Goal: Find specific page/section: Find specific page/section

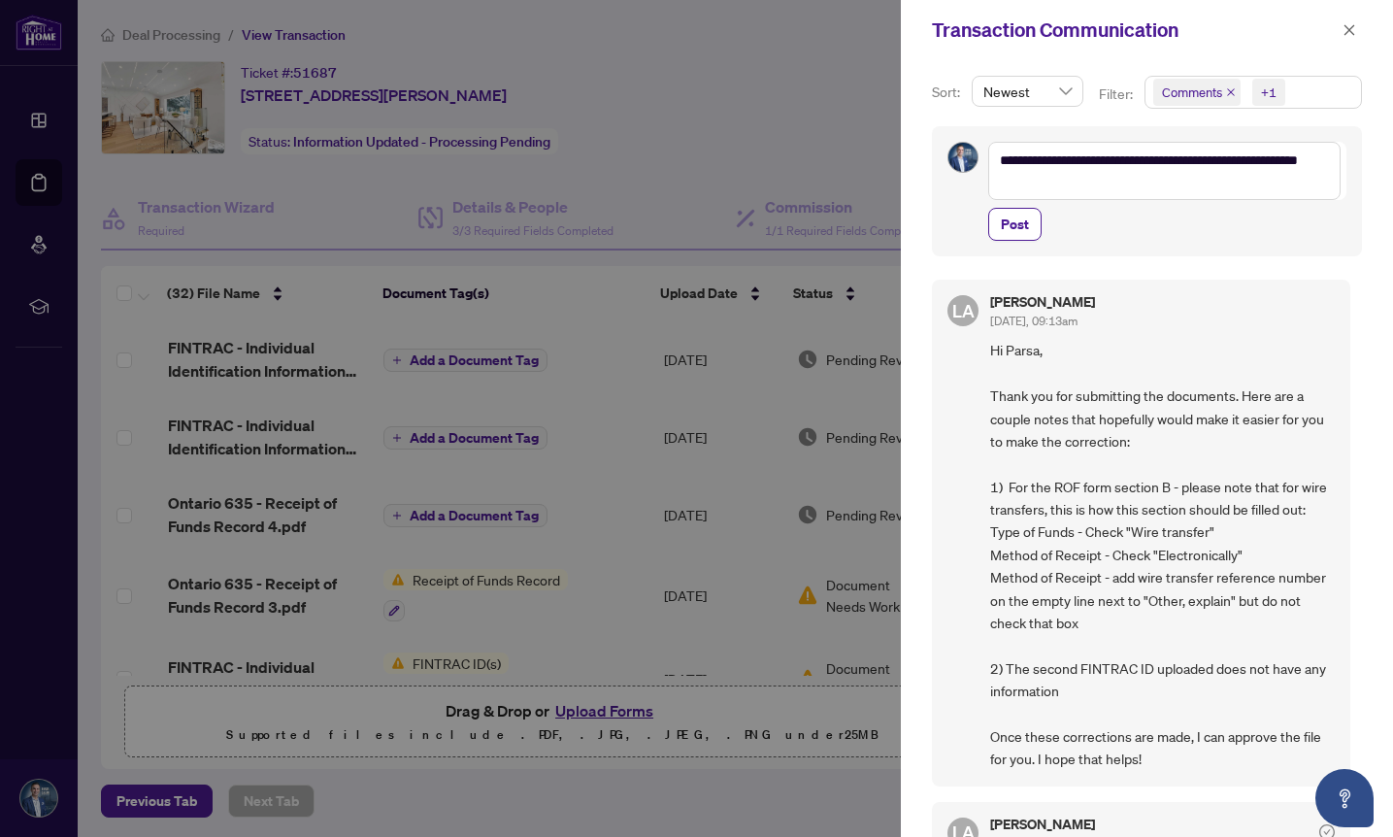
scroll to position [624, 0]
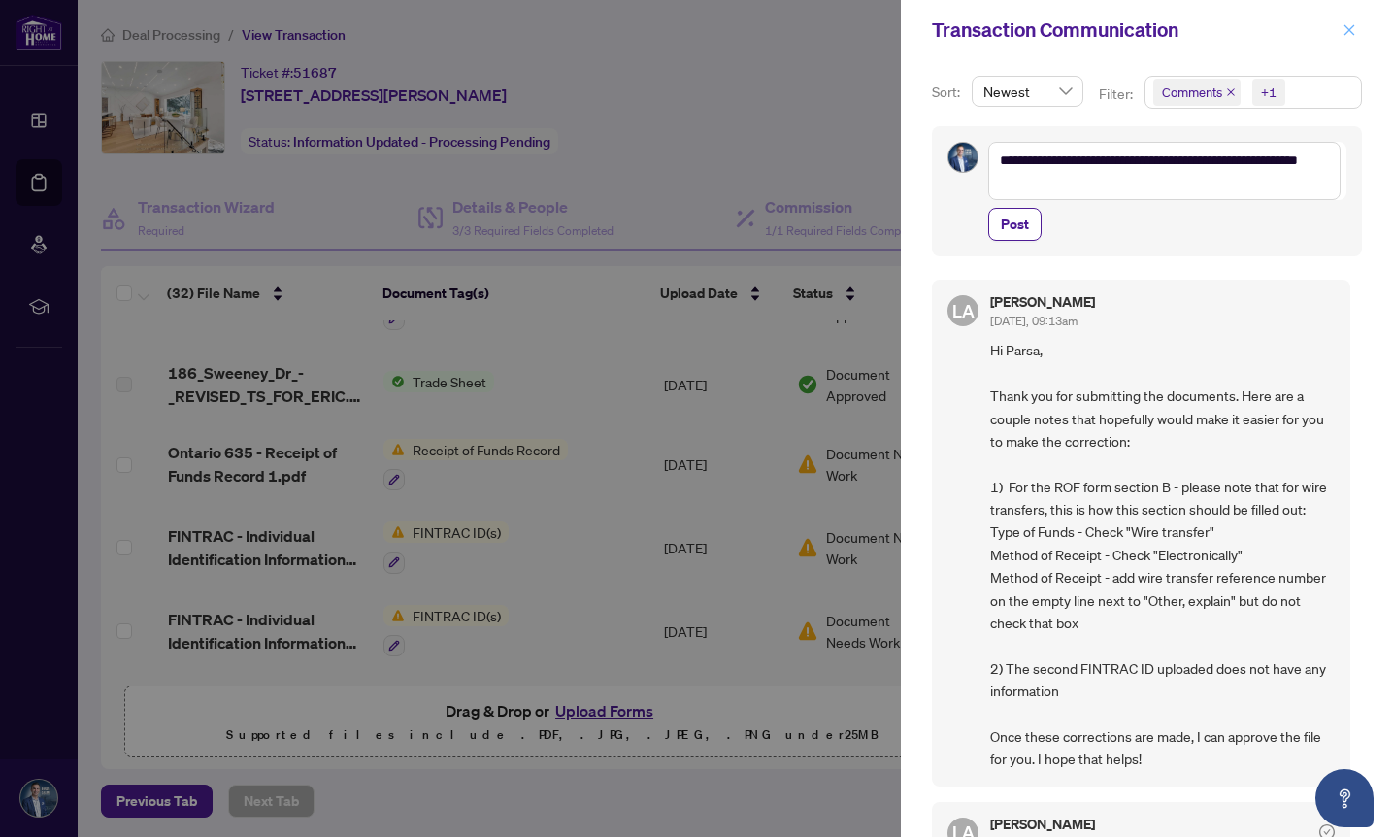
click at [1345, 28] on icon "close" at bounding box center [1349, 30] width 14 height 14
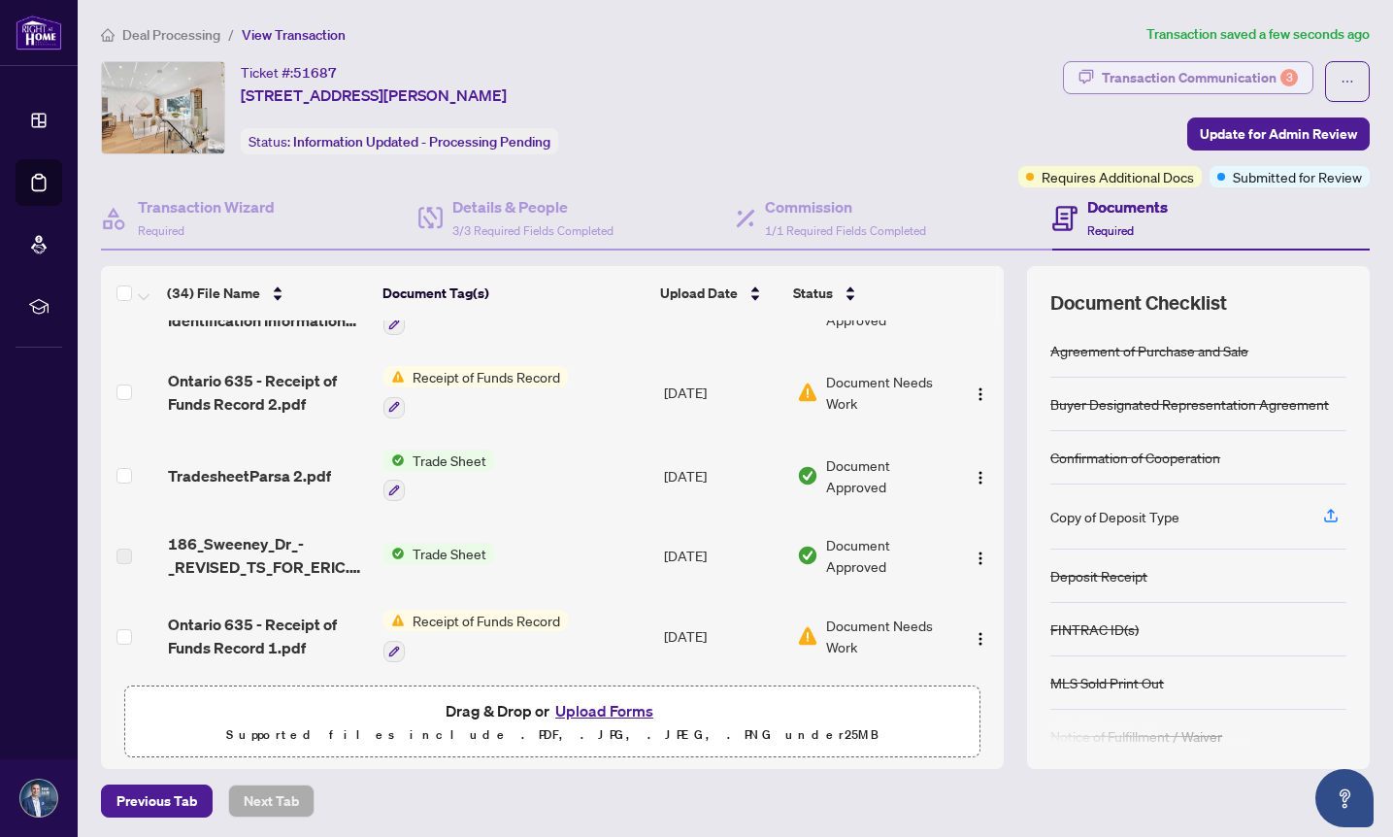
click at [1236, 80] on div "Transaction Communication 3" at bounding box center [1199, 77] width 196 height 31
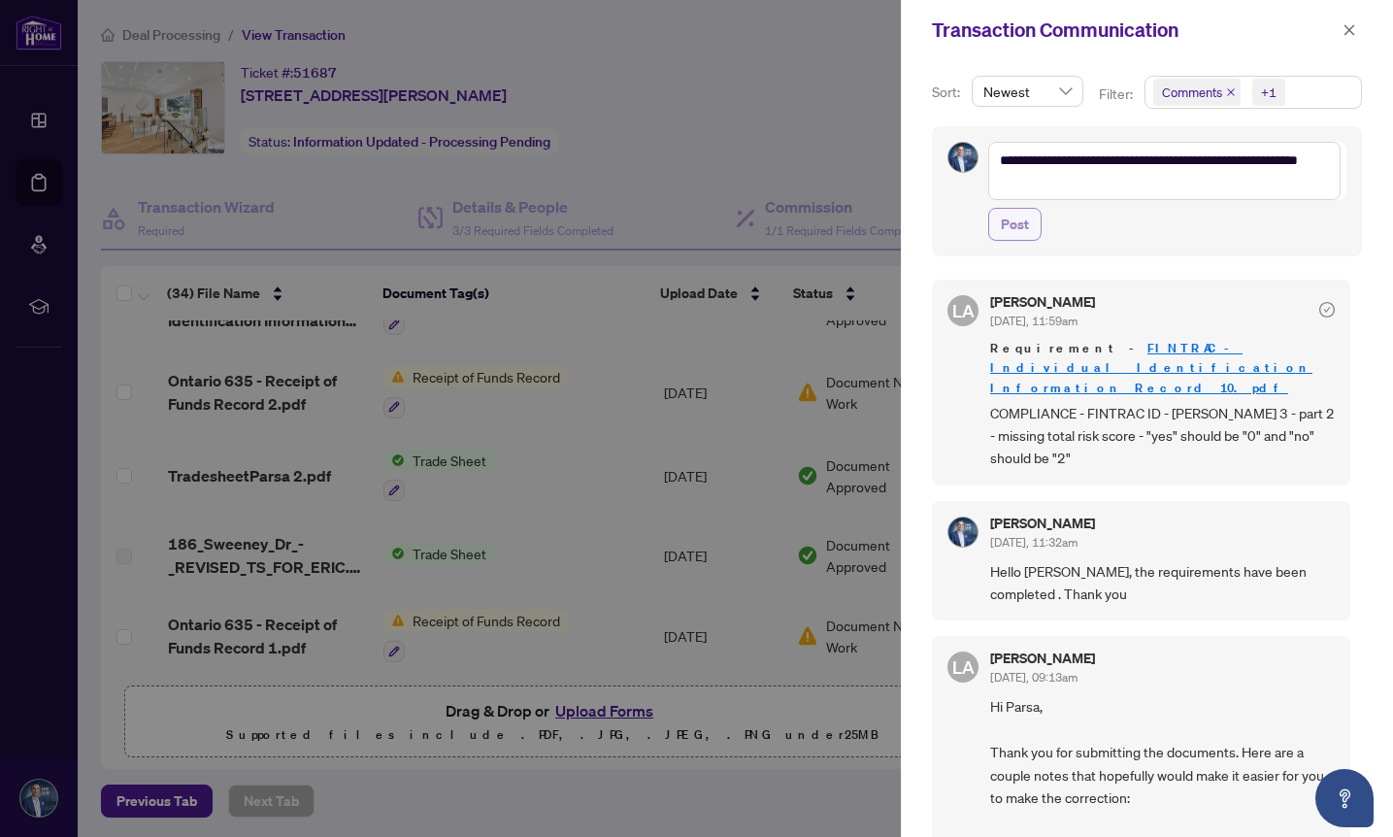
click at [1013, 222] on span "Post" at bounding box center [1015, 224] width 28 height 31
type textarea "**********"
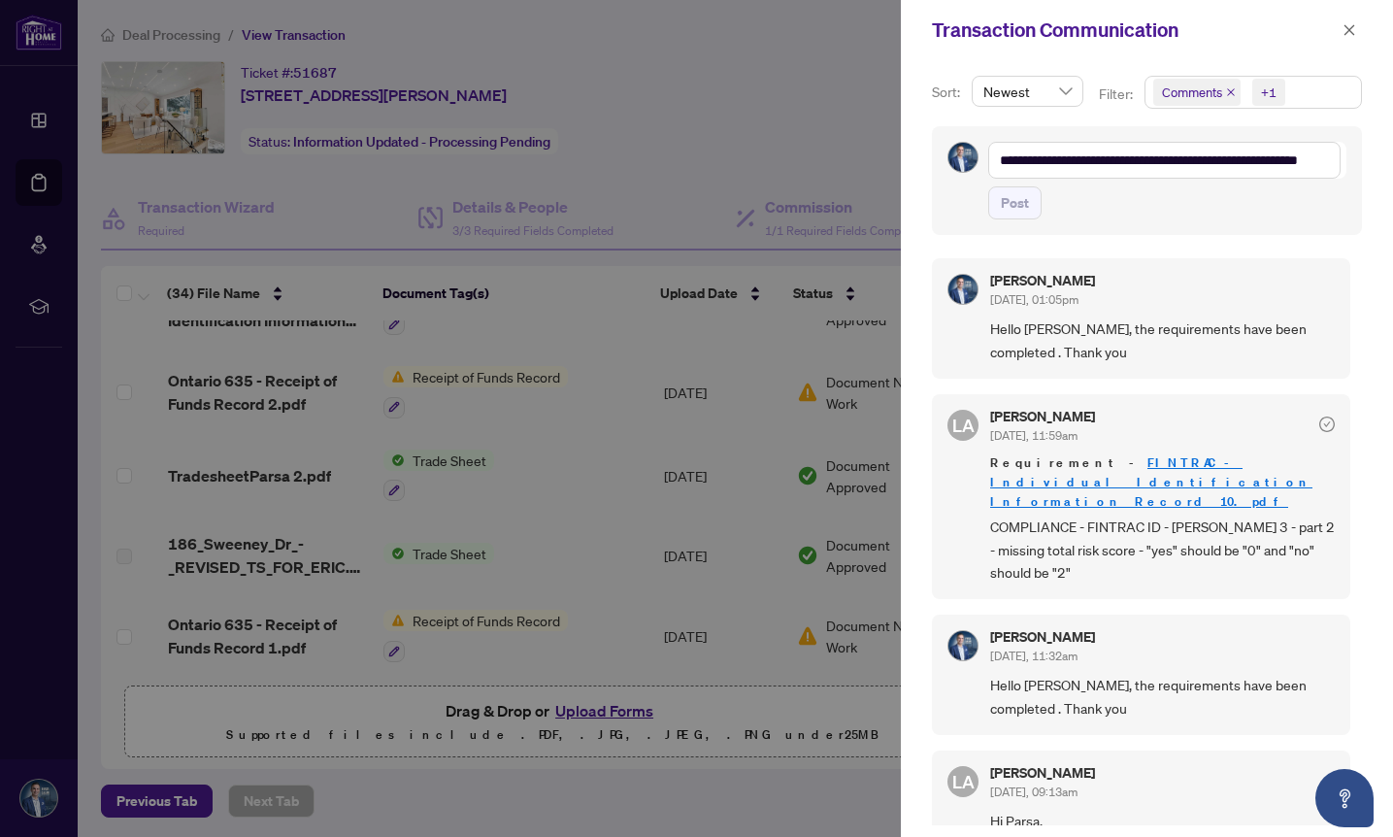
click at [852, 136] on div at bounding box center [696, 418] width 1393 height 837
click at [1346, 28] on icon "close" at bounding box center [1349, 30] width 14 height 14
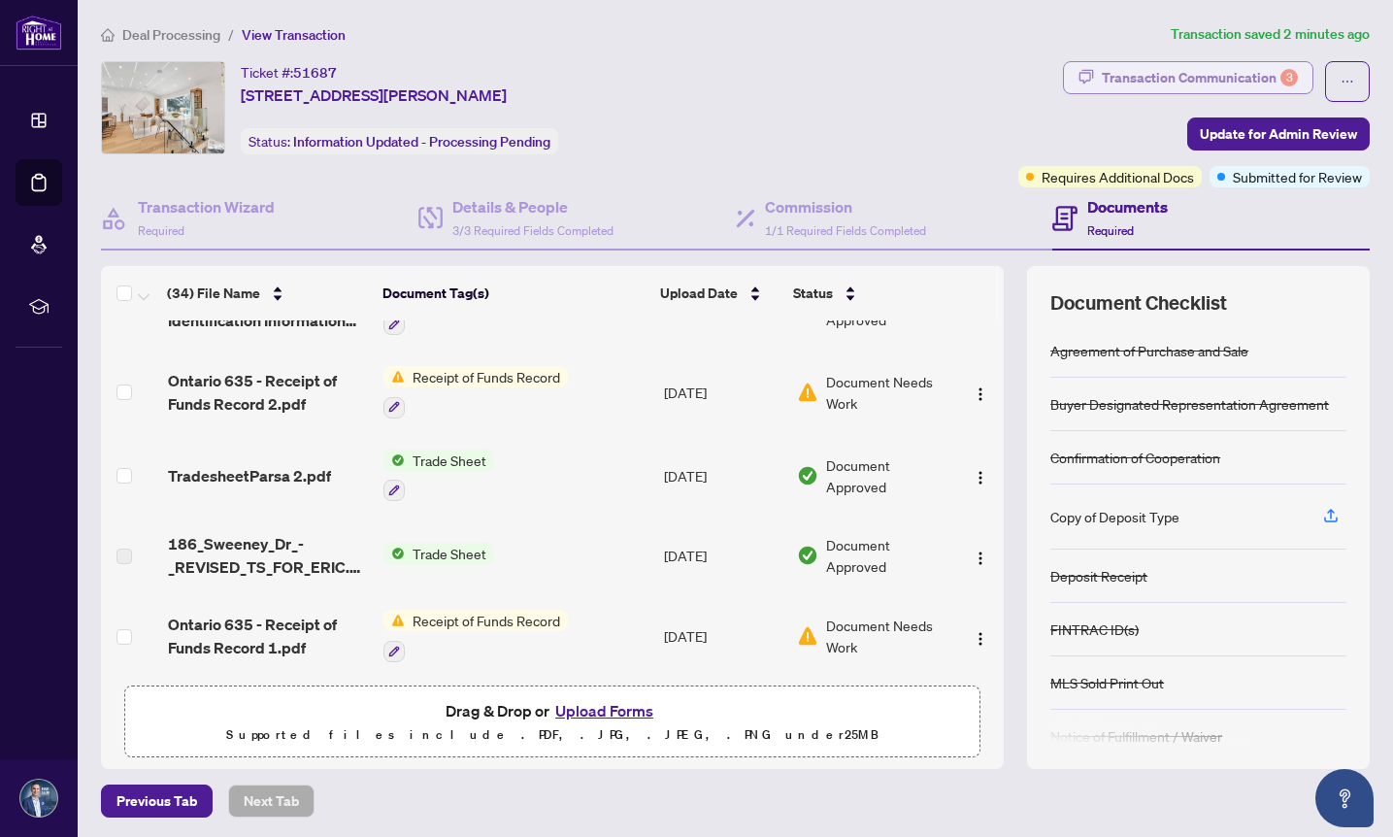
click at [1203, 79] on div "Transaction Communication 3" at bounding box center [1199, 77] width 196 height 31
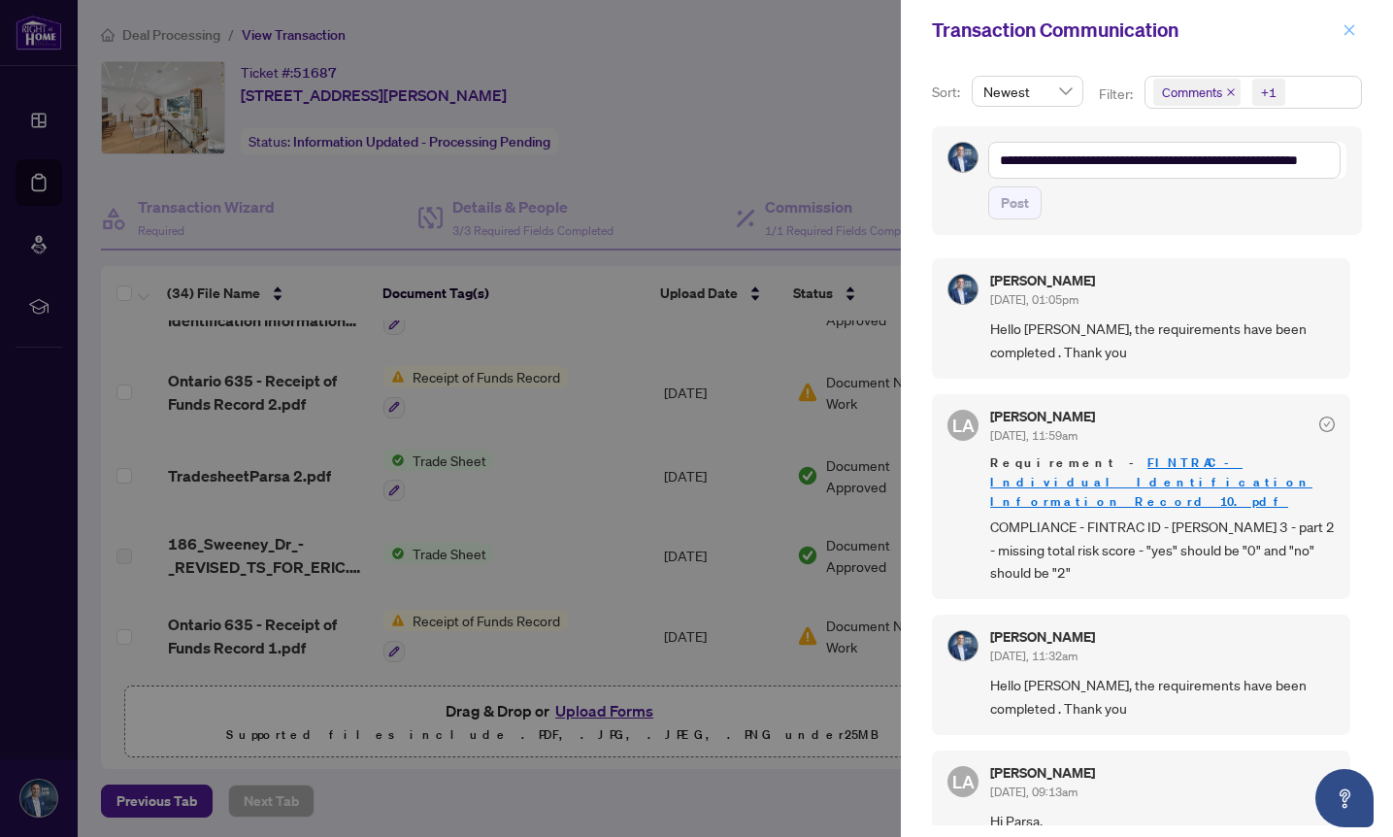
click at [1345, 31] on icon "close" at bounding box center [1349, 30] width 14 height 14
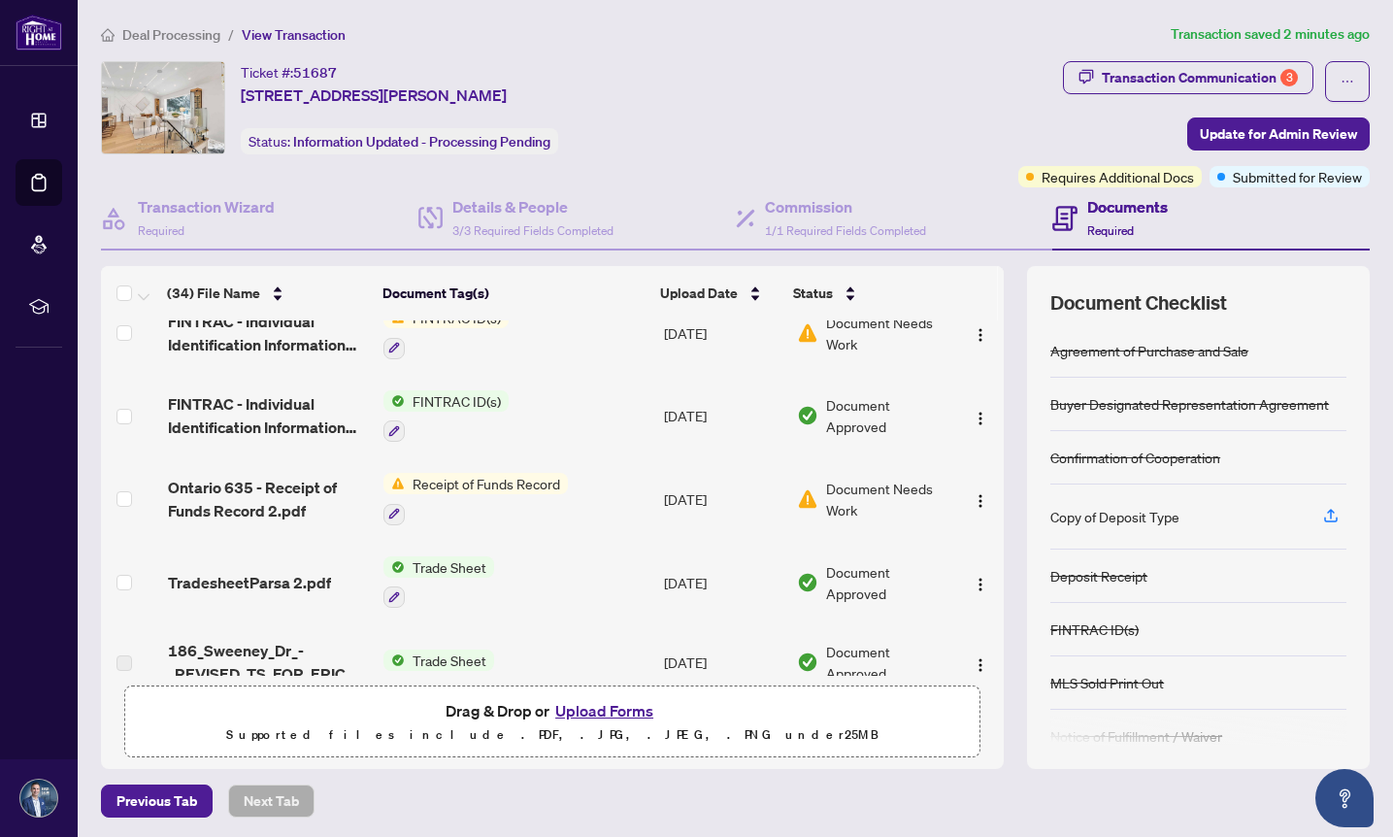
scroll to position [0, 0]
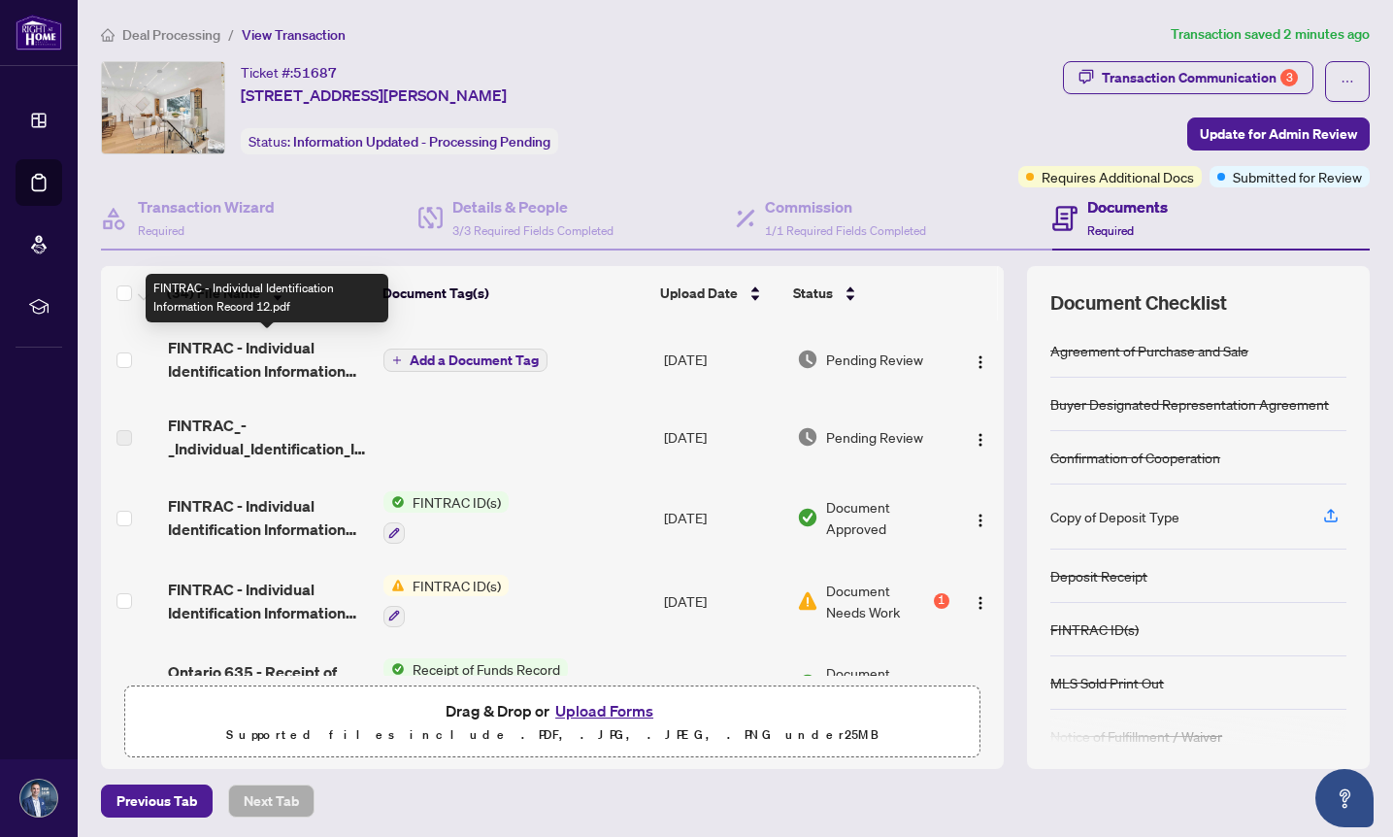
click at [314, 356] on span "FINTRAC - Individual Identification Information Record 12.pdf" at bounding box center [268, 359] width 201 height 47
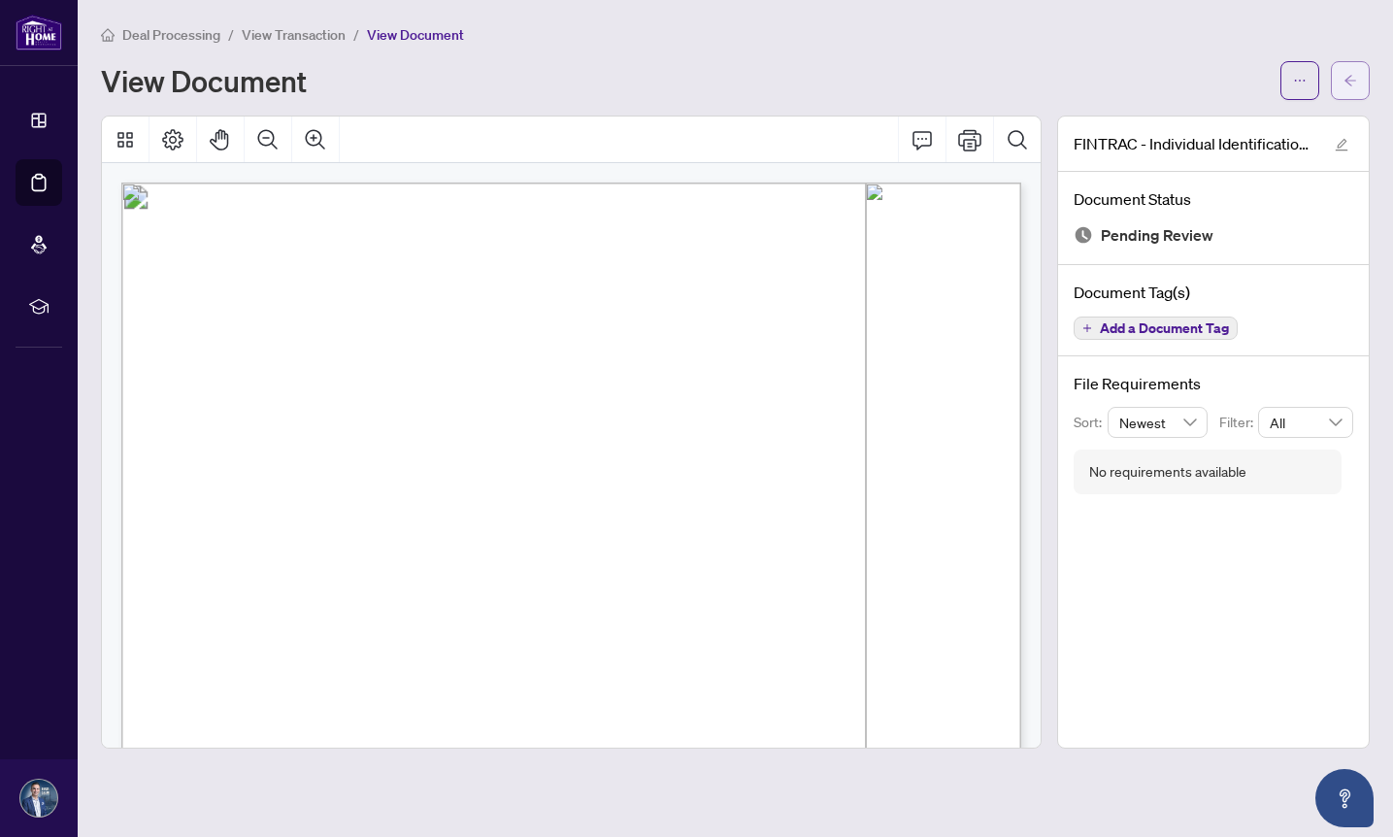
click at [1349, 86] on icon "arrow-left" at bounding box center [1350, 81] width 14 height 14
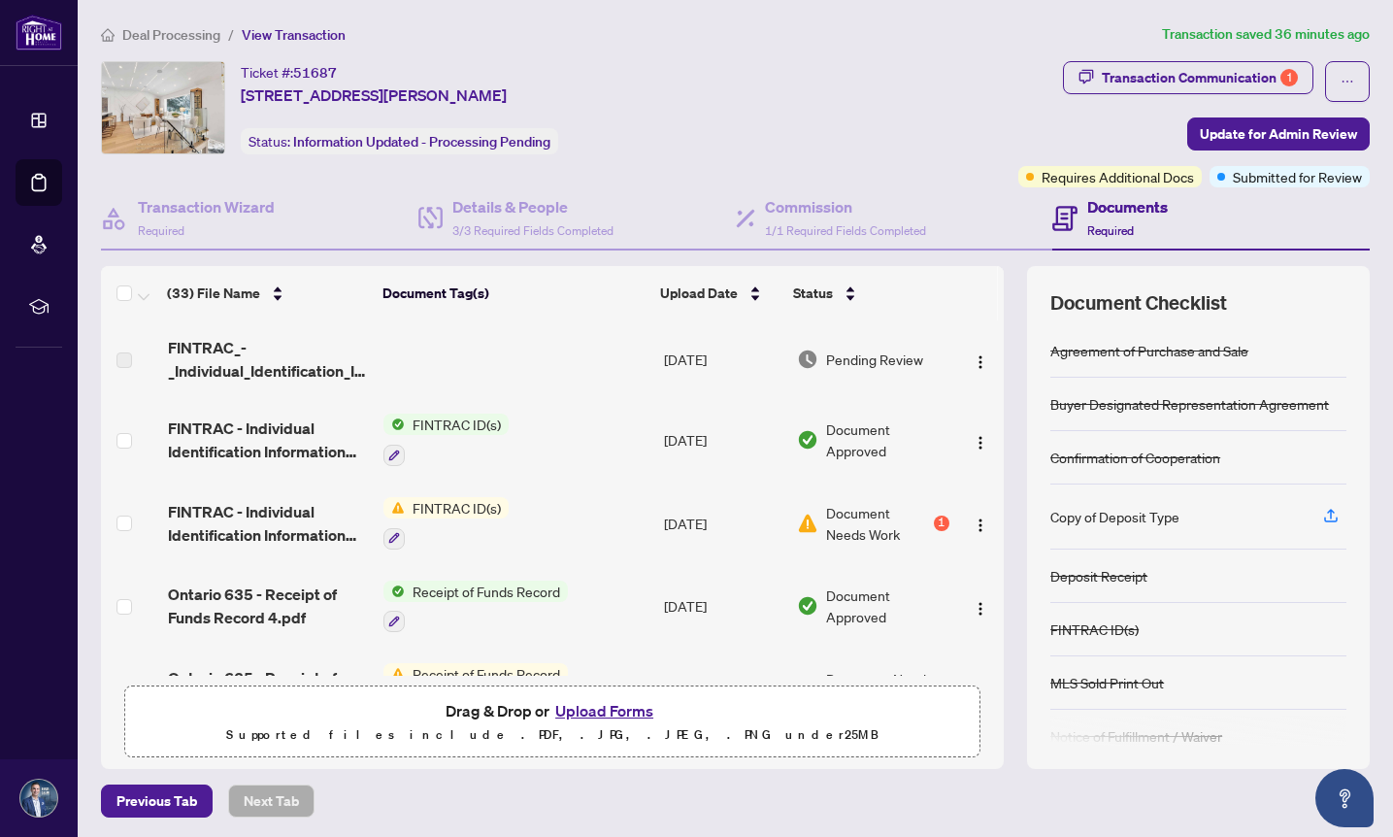
scroll to position [1, 0]
click at [1211, 79] on div "Transaction Communication 1" at bounding box center [1199, 76] width 196 height 31
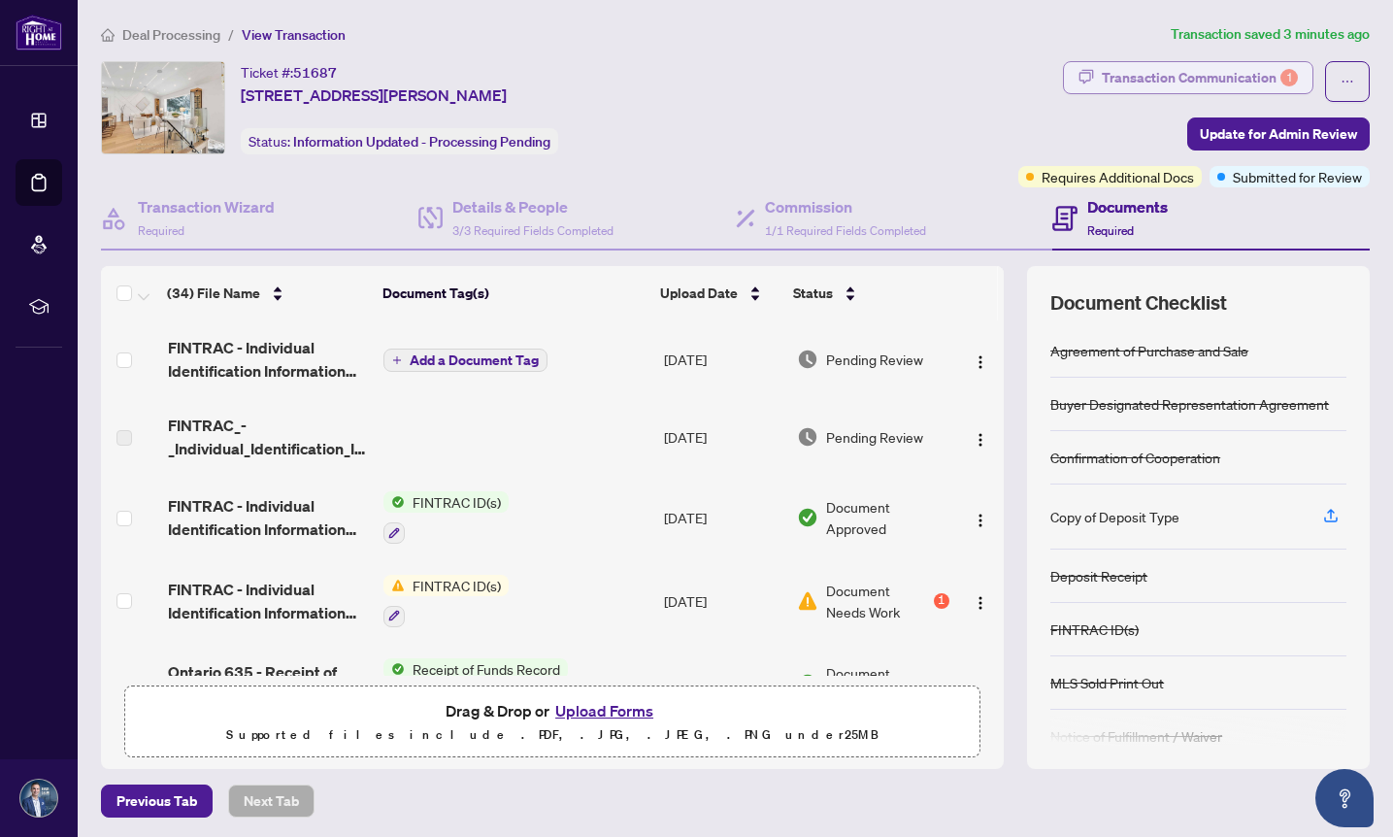
click at [1198, 79] on div "Transaction Communication 1" at bounding box center [1199, 77] width 196 height 31
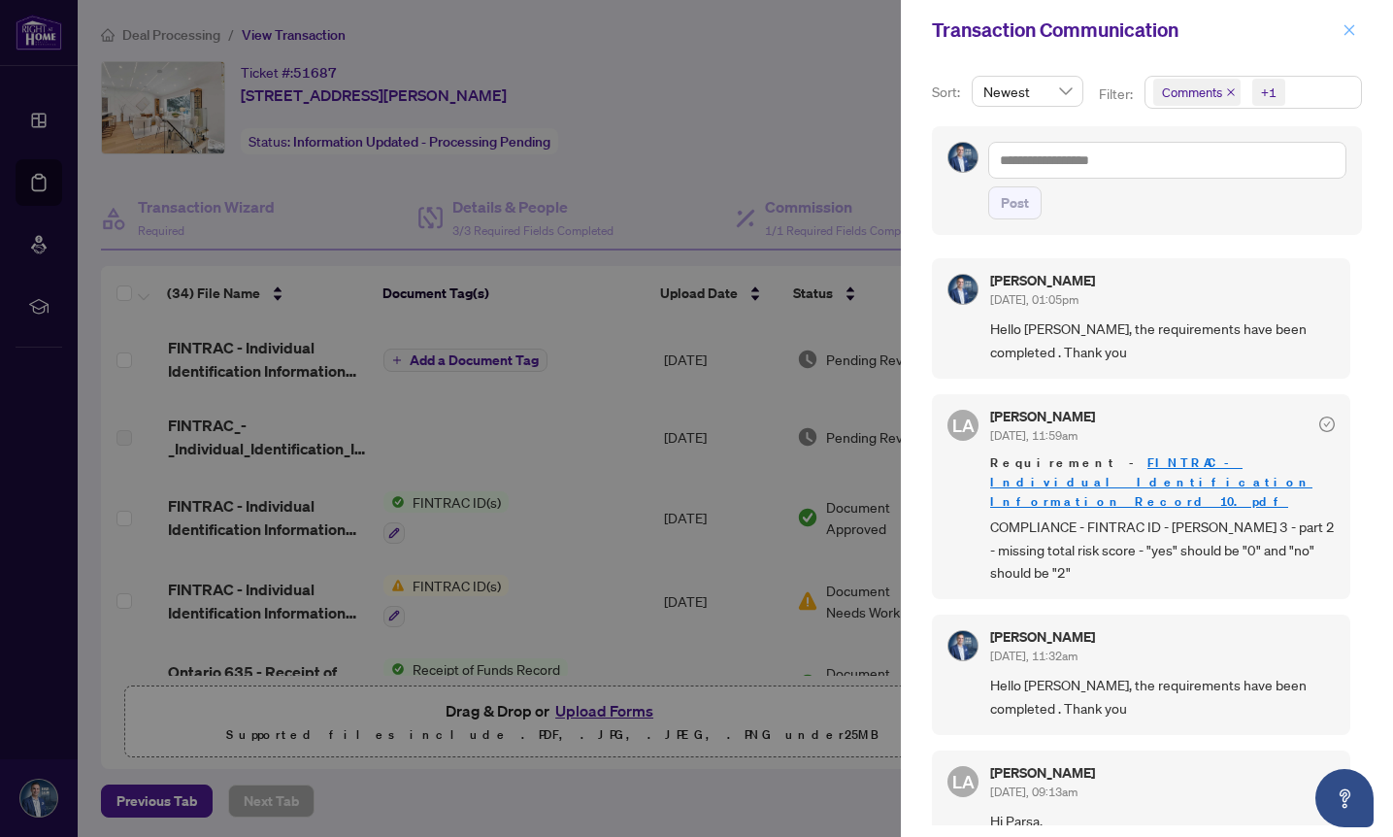
click at [1350, 31] on icon "close" at bounding box center [1349, 29] width 11 height 11
